Goal: Task Accomplishment & Management: Use online tool/utility

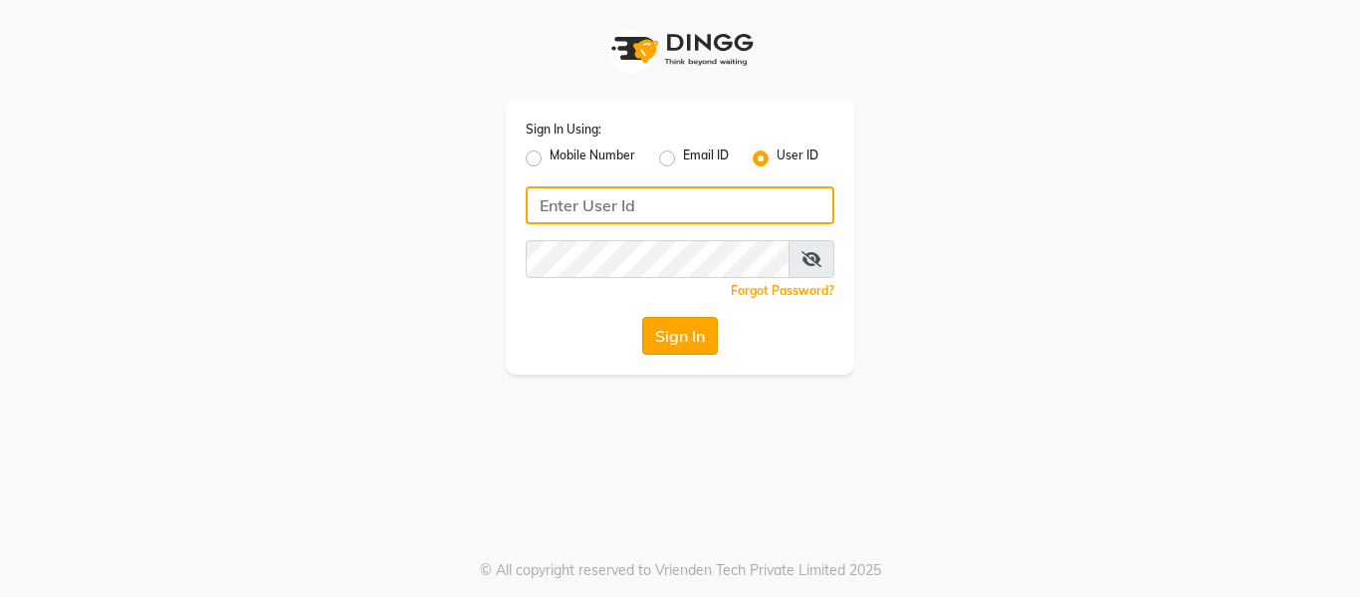
type input "casabarbato"
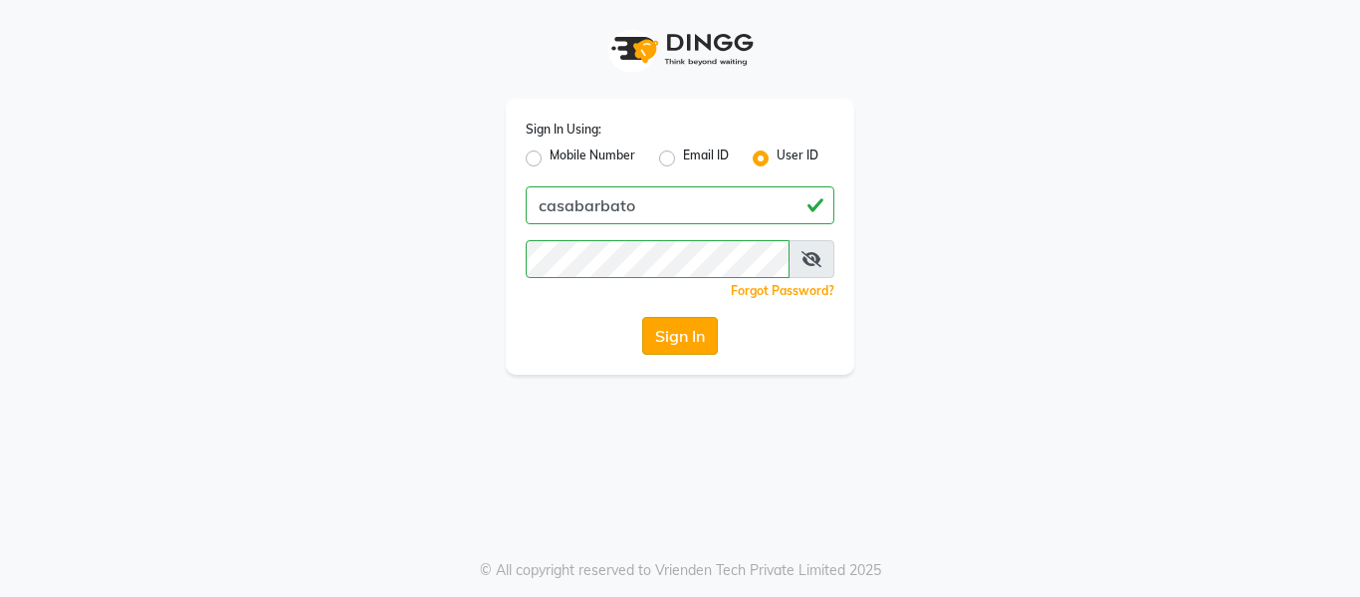
click at [682, 334] on button "Sign In" at bounding box center [680, 336] width 76 height 38
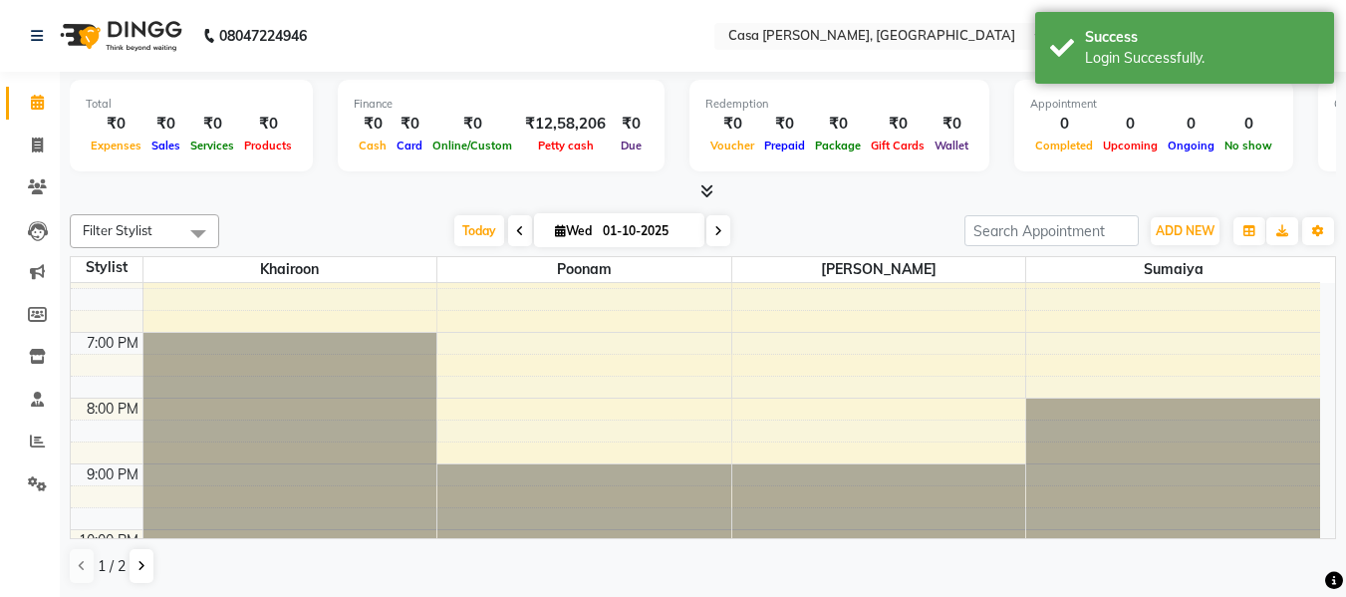
scroll to position [637, 0]
